Goal: Navigation & Orientation: Find specific page/section

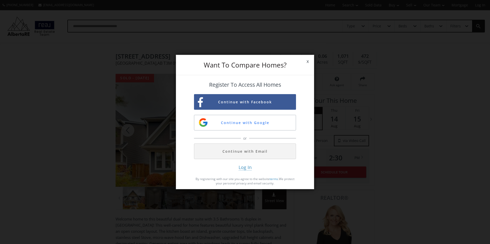
click at [308, 60] on span "x" at bounding box center [307, 61] width 13 height 14
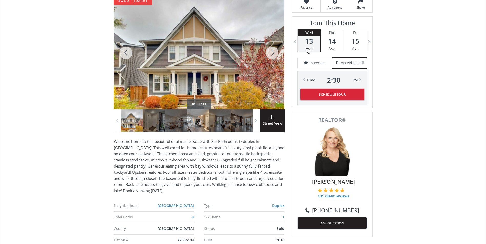
scroll to position [42, 0]
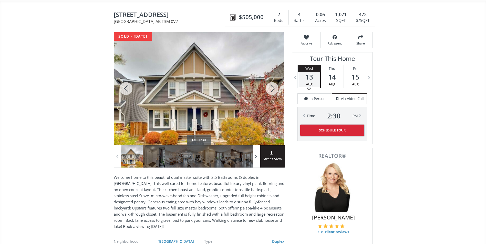
click at [259, 159] on div at bounding box center [256, 157] width 7 height 22
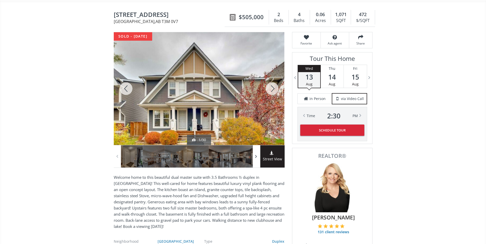
click at [259, 159] on div at bounding box center [256, 157] width 7 height 22
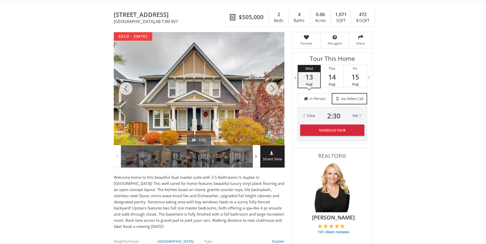
click at [259, 159] on div at bounding box center [256, 157] width 7 height 22
click at [257, 158] on span at bounding box center [256, 157] width 5 height 8
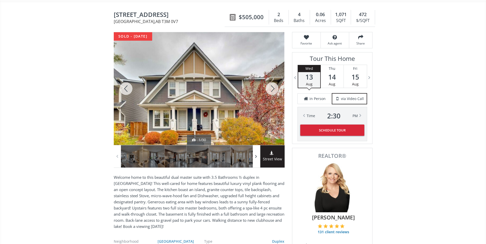
click at [257, 158] on span at bounding box center [256, 157] width 5 height 8
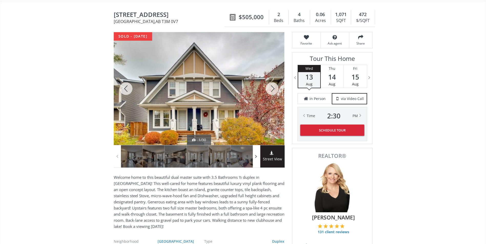
click at [257, 158] on span at bounding box center [256, 157] width 5 height 8
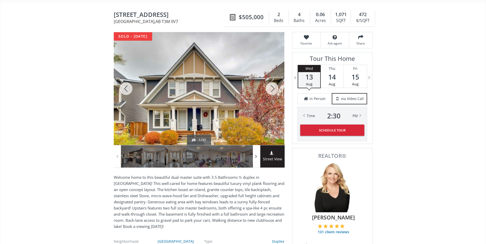
click at [257, 158] on span at bounding box center [256, 157] width 5 height 8
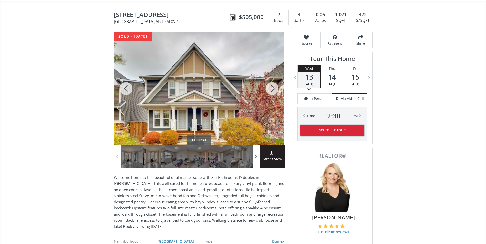
click at [257, 158] on span at bounding box center [256, 157] width 5 height 8
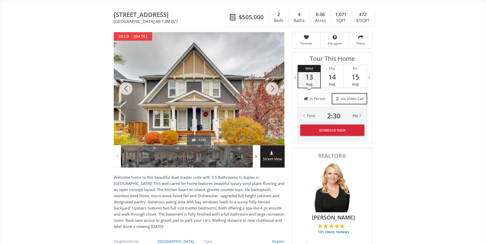
click at [257, 158] on span at bounding box center [256, 157] width 5 height 8
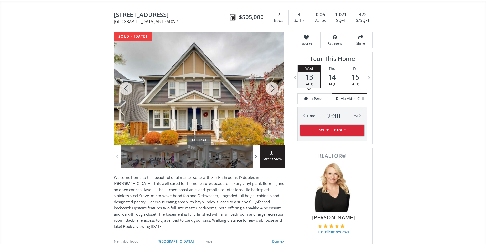
click at [257, 158] on span at bounding box center [256, 157] width 5 height 8
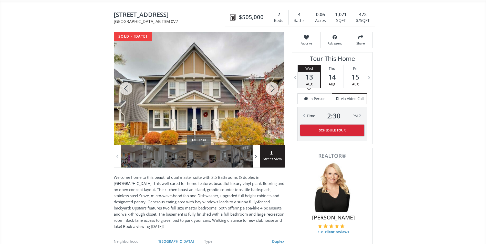
click at [257, 158] on span at bounding box center [256, 157] width 5 height 8
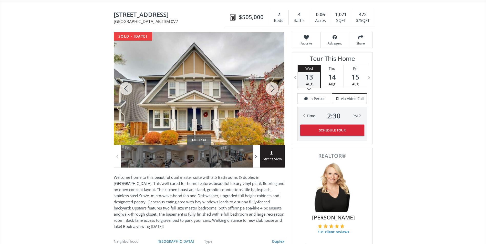
click at [257, 158] on span at bounding box center [256, 157] width 5 height 8
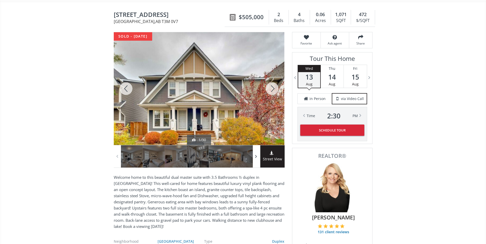
click at [257, 158] on span at bounding box center [256, 157] width 5 height 8
click at [256, 158] on span at bounding box center [256, 157] width 5 height 8
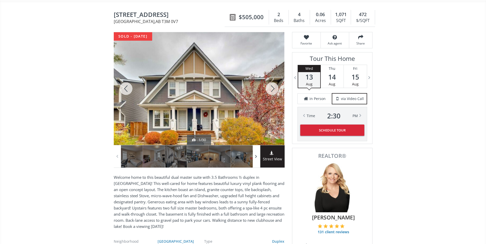
click at [256, 158] on span at bounding box center [256, 157] width 5 height 8
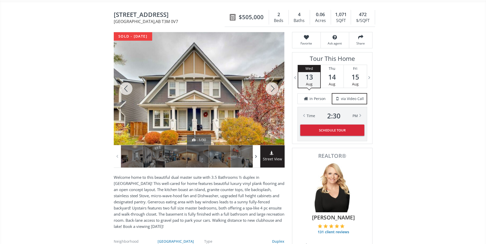
click at [256, 158] on span at bounding box center [256, 157] width 5 height 8
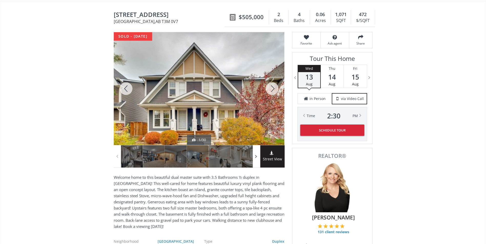
click at [256, 158] on span at bounding box center [256, 157] width 5 height 8
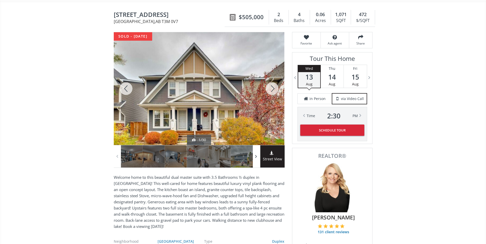
click at [256, 158] on span at bounding box center [256, 157] width 5 height 8
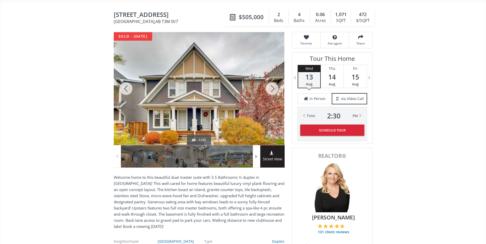
click at [256, 158] on span at bounding box center [256, 157] width 5 height 8
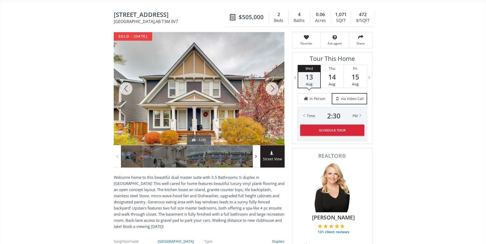
click at [256, 158] on span at bounding box center [256, 157] width 5 height 8
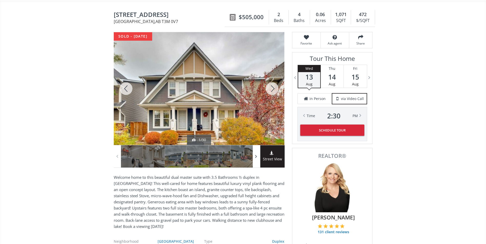
click at [256, 158] on span at bounding box center [256, 157] width 5 height 8
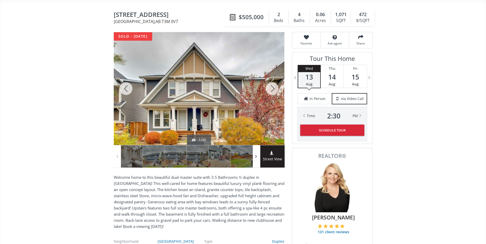
click at [256, 158] on span at bounding box center [256, 157] width 5 height 8
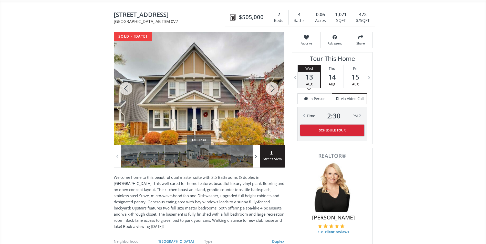
click at [256, 158] on span at bounding box center [256, 157] width 5 height 8
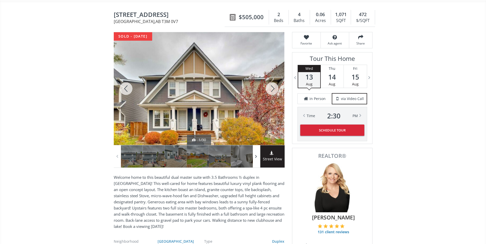
click at [256, 158] on span at bounding box center [256, 157] width 5 height 8
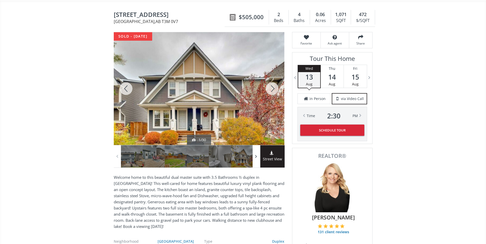
click at [256, 158] on span at bounding box center [256, 157] width 5 height 8
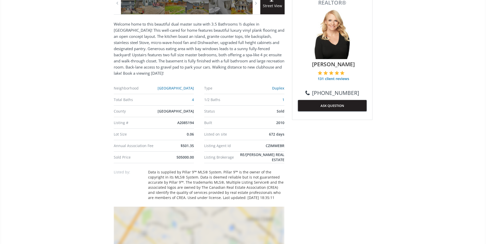
scroll to position [195, 0]
